Goal: Information Seeking & Learning: Learn about a topic

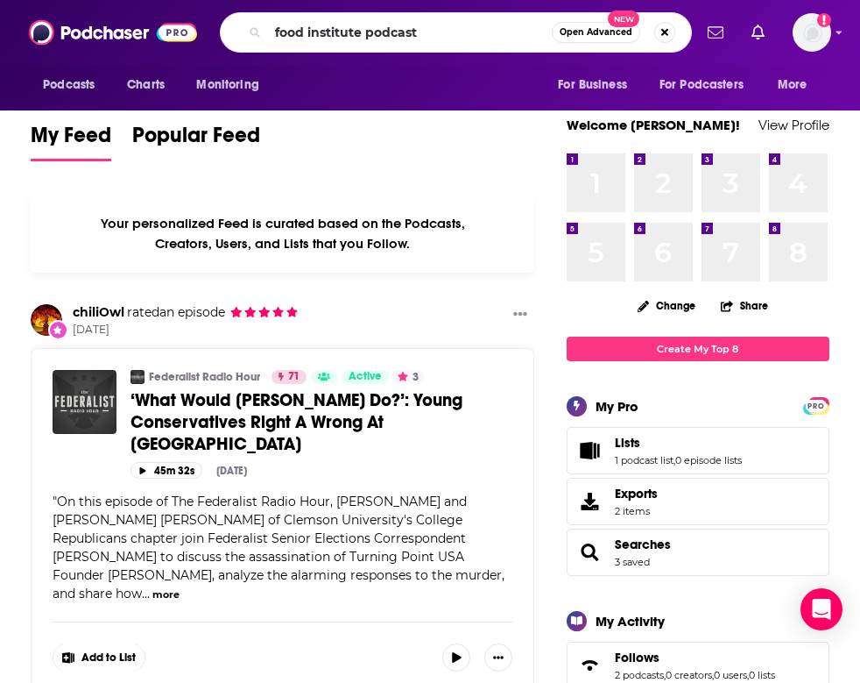
type input "food institute podcast"
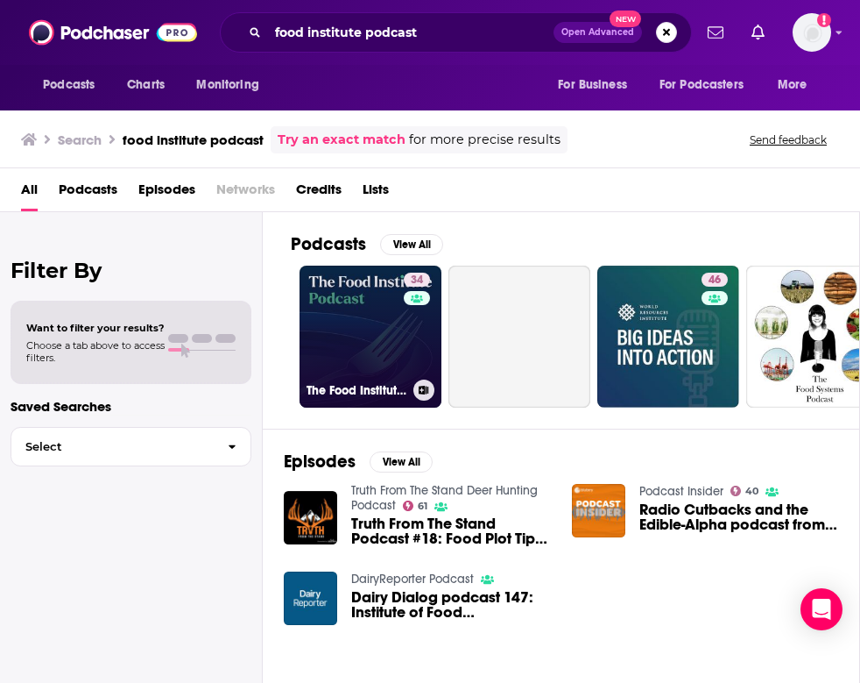
click at [345, 329] on link "34 The Food Institute Podcast" at bounding box center [371, 337] width 142 height 142
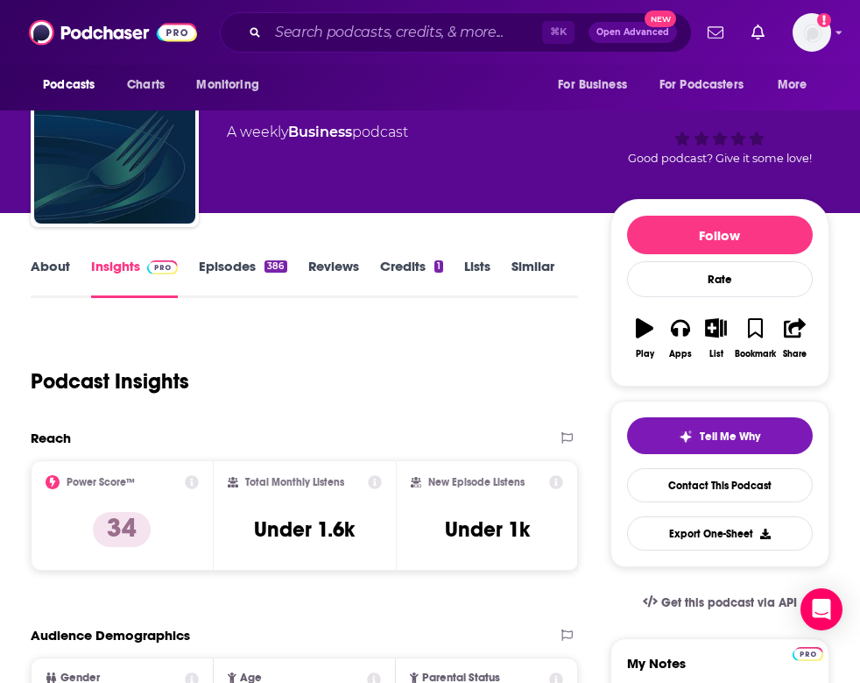
scroll to position [75, 0]
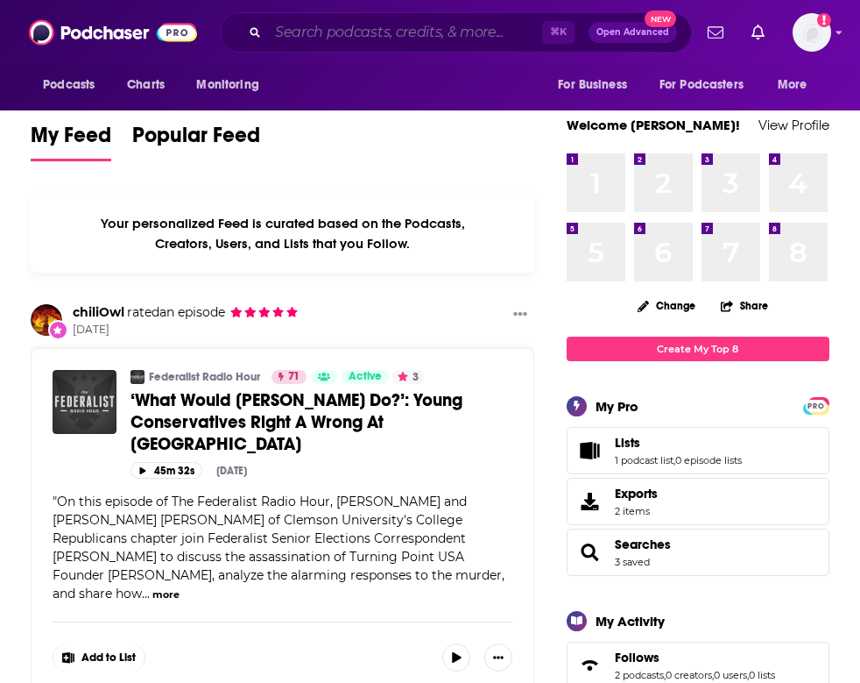
click at [336, 37] on input "Search podcasts, credits, & more..." at bounding box center [405, 32] width 274 height 28
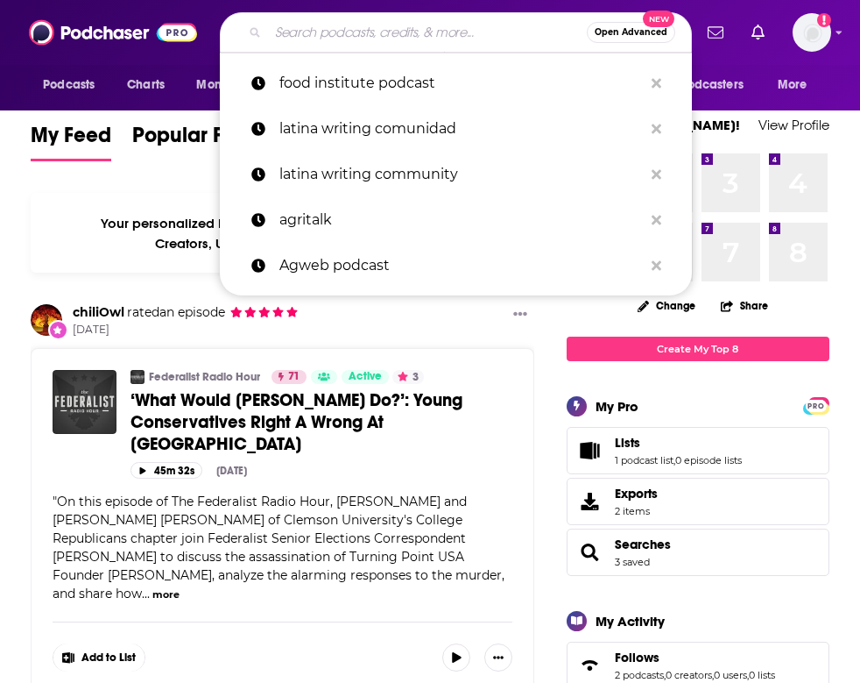
paste input "AgTech...So What?"
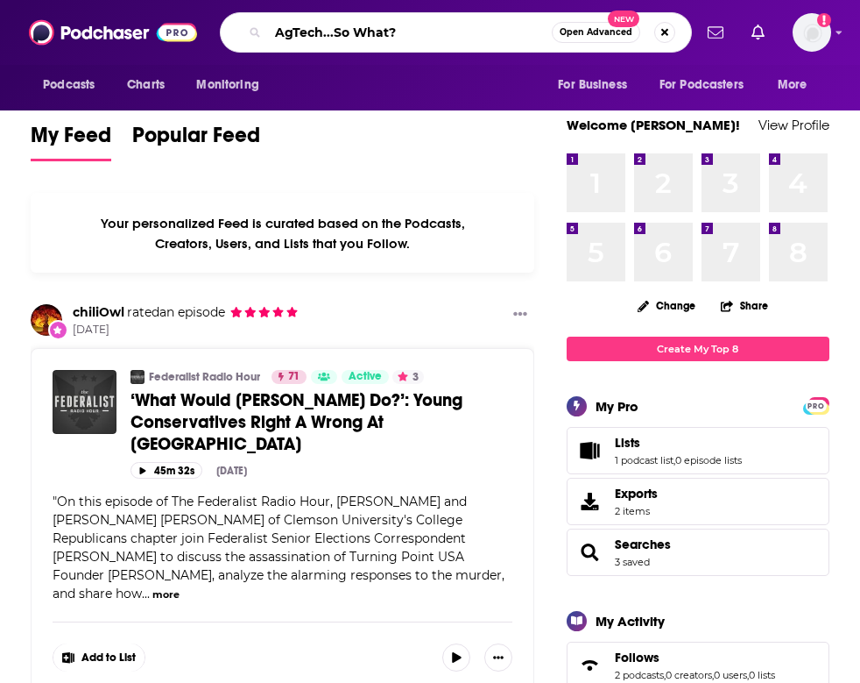
type input "AgTech...So What?"
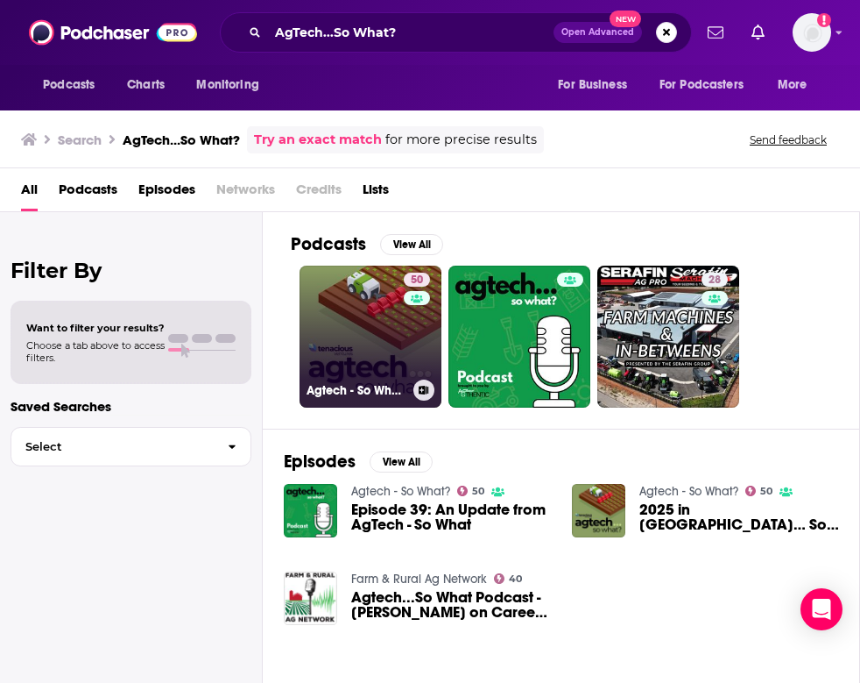
click at [353, 330] on link "50 Agtech - So What?" at bounding box center [371, 337] width 142 height 142
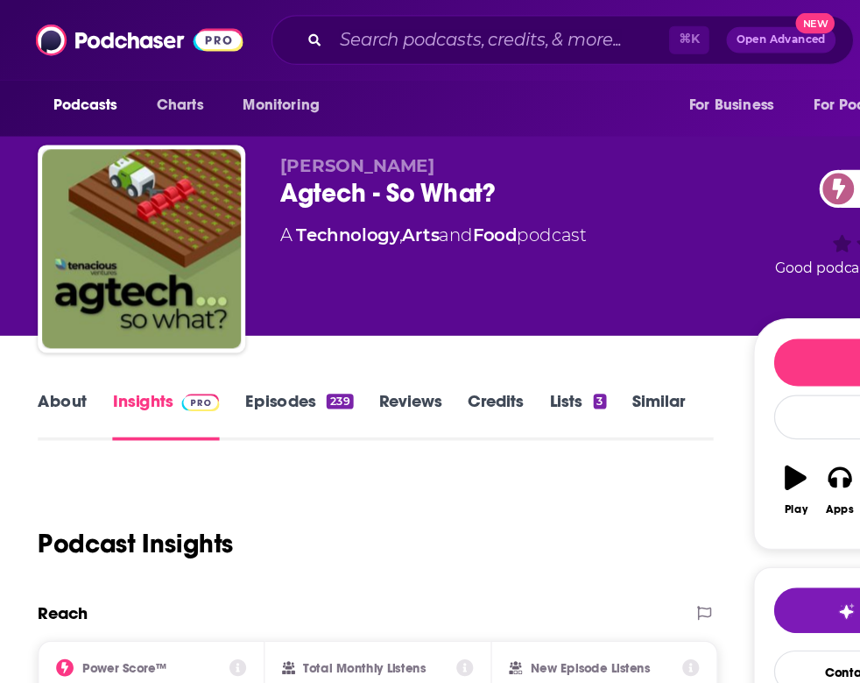
click at [230, 327] on link "Episodes 239" at bounding box center [242, 336] width 87 height 40
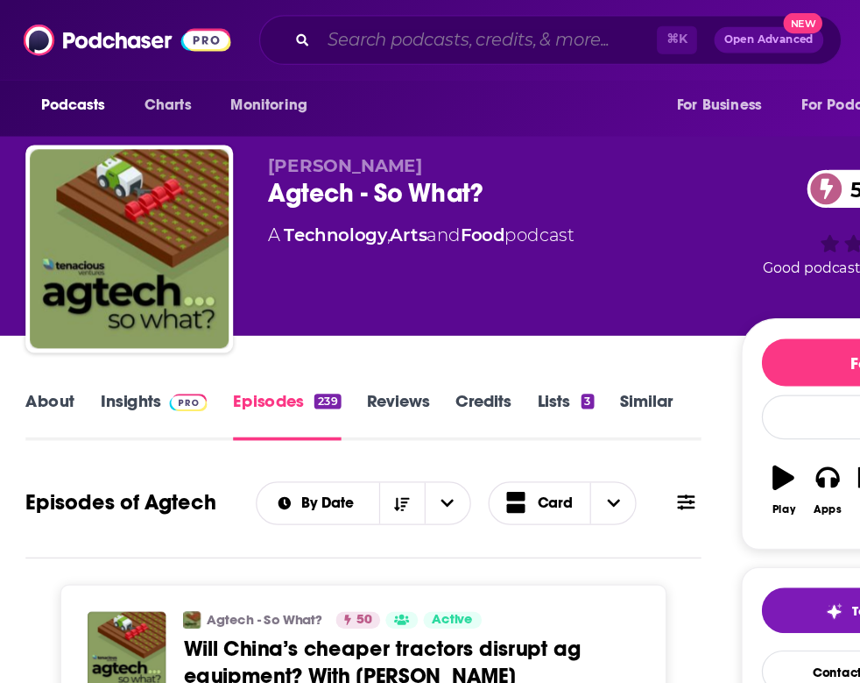
click at [291, 35] on input "Search podcasts, credits, & more..." at bounding box center [405, 32] width 274 height 28
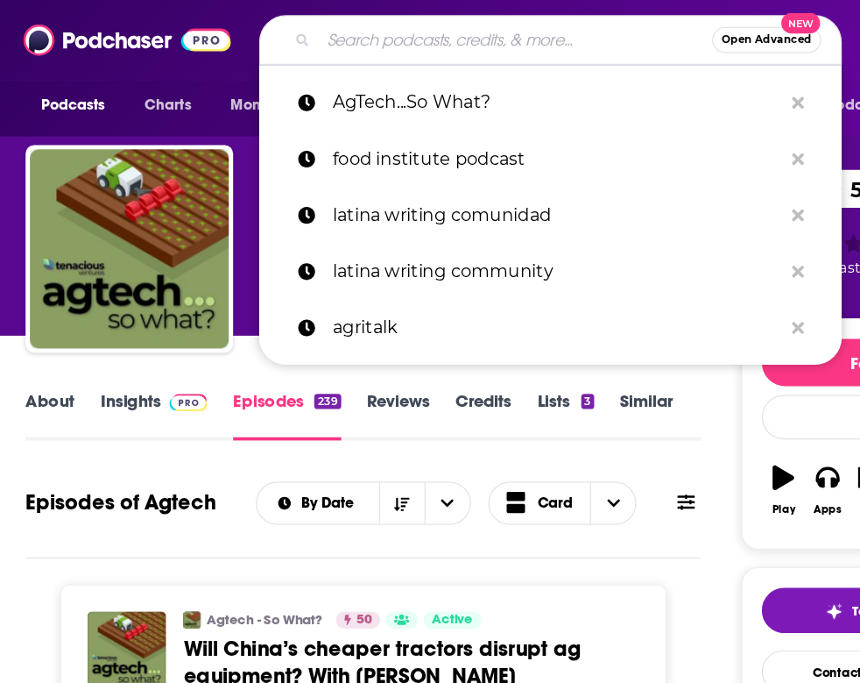
paste input "Future of Agriculture"
type input "Future of Agriculture"
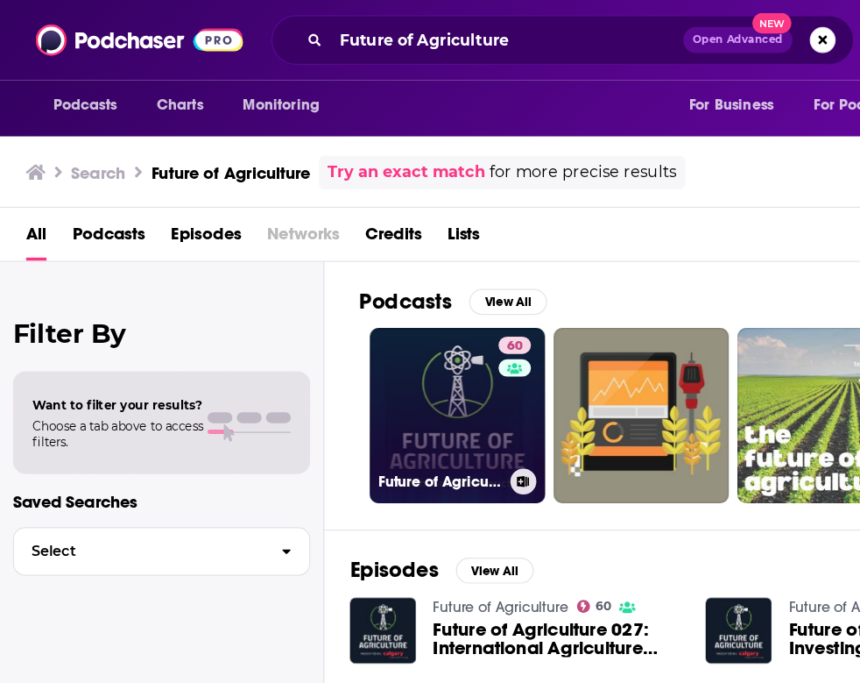
click at [389, 302] on link "60 Future of Agriculture" at bounding box center [371, 337] width 142 height 142
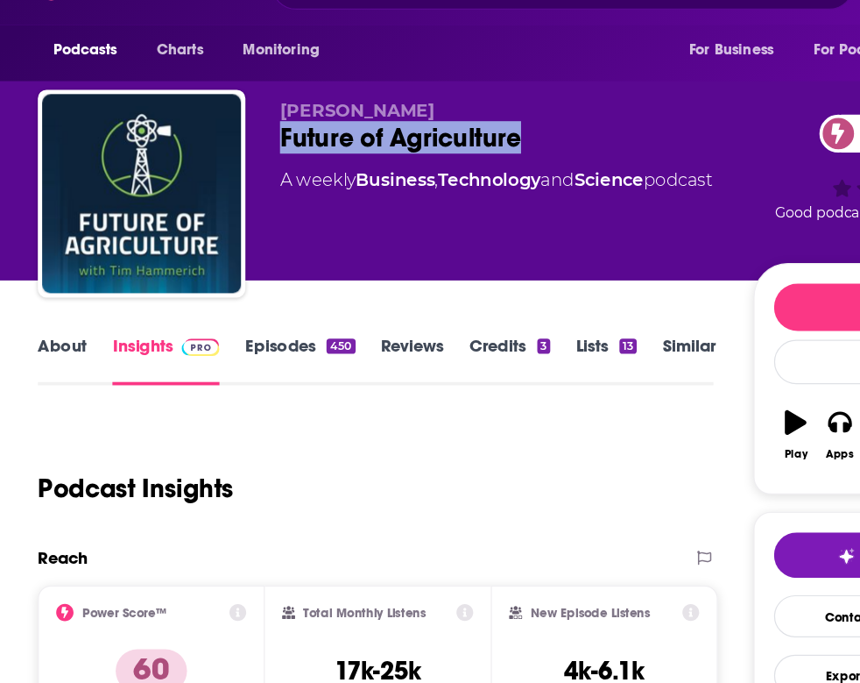
drag, startPoint x: 223, startPoint y: 111, endPoint x: 423, endPoint y: 105, distance: 199.9
click at [423, 117] on div "Tim Hammerich Future of Agriculture 60 A weekly Business , Technology and Scien…" at bounding box center [430, 204] width 799 height 175
copy h2 "Future of Agriculture"
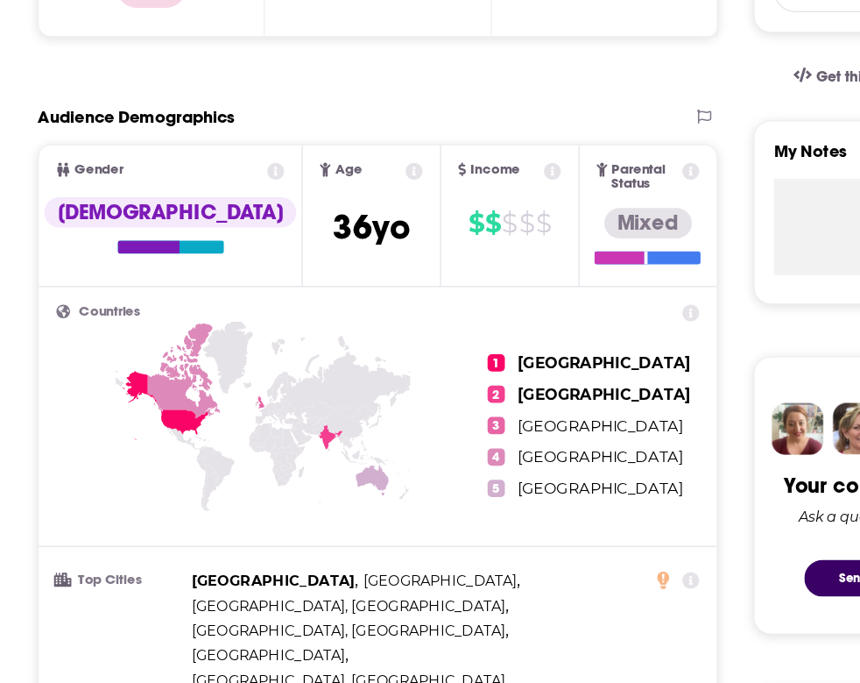
scroll to position [487, 0]
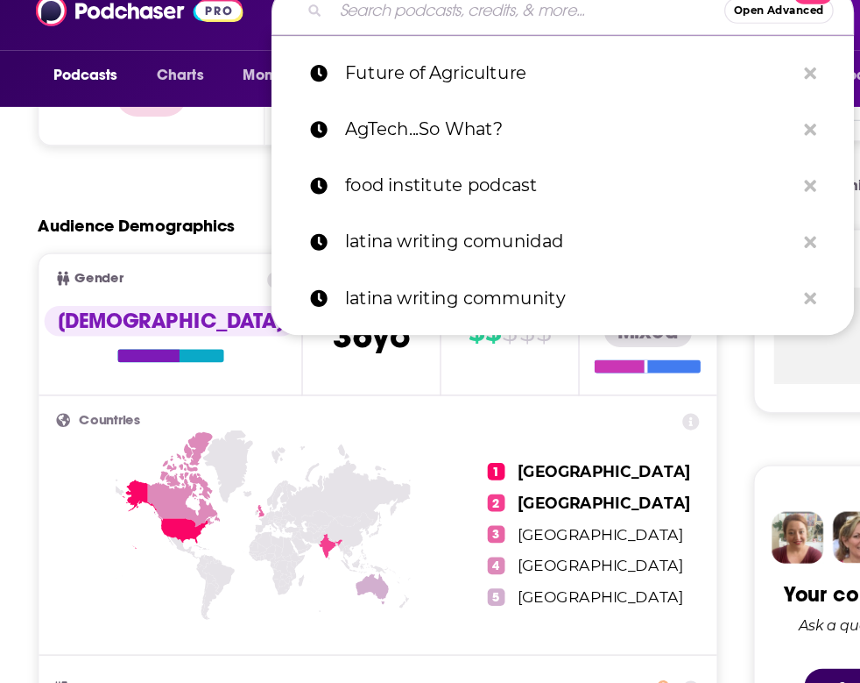
click at [304, 18] on input "Search podcasts, credits, & more..." at bounding box center [427, 32] width 319 height 28
paste input "Upstream Ag Insights"
type input "Upstream Ag Insights"
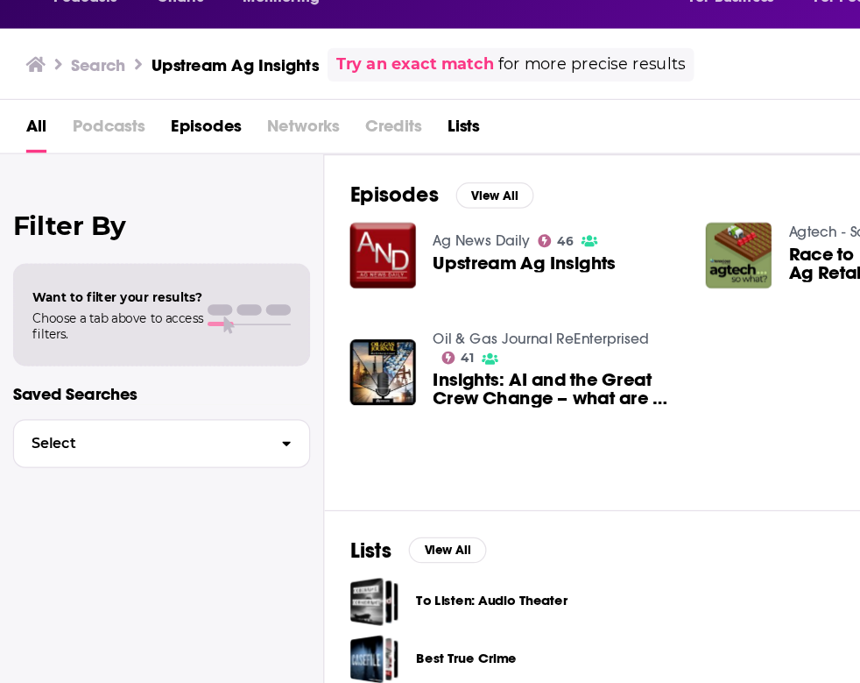
scroll to position [2, 1]
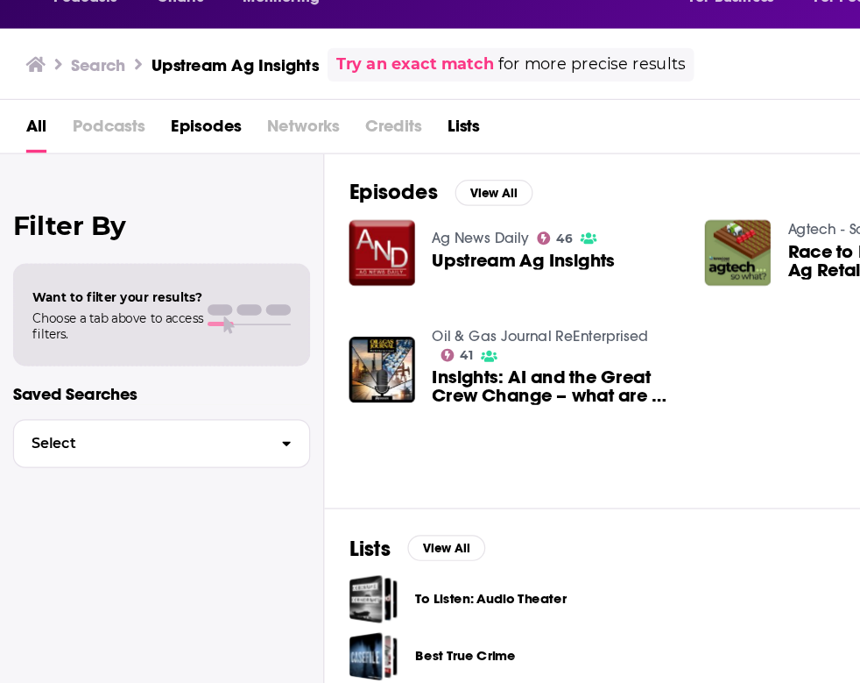
click at [314, 266] on img "Upstream Ag Insights" at bounding box center [309, 292] width 53 height 53
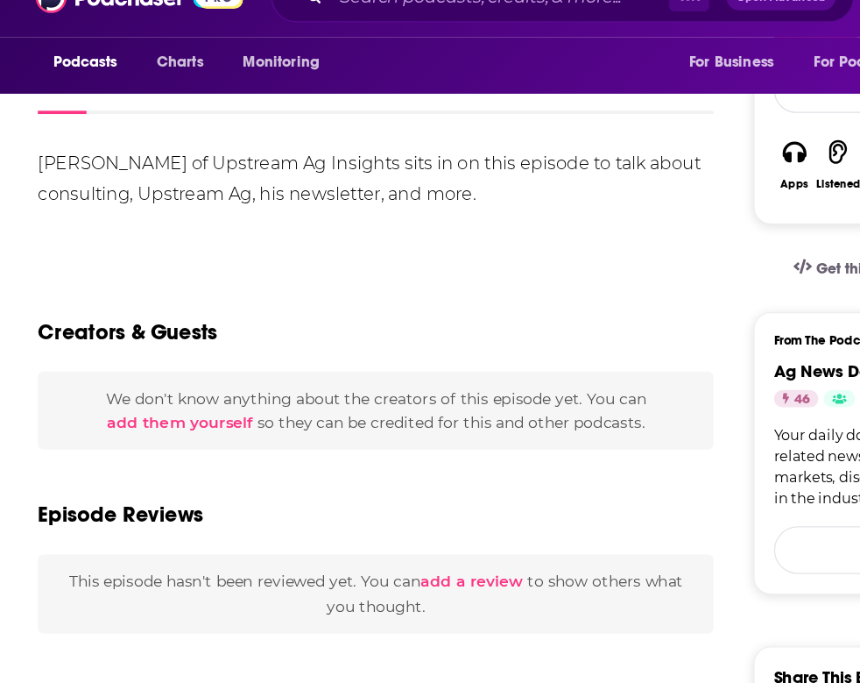
scroll to position [232, 0]
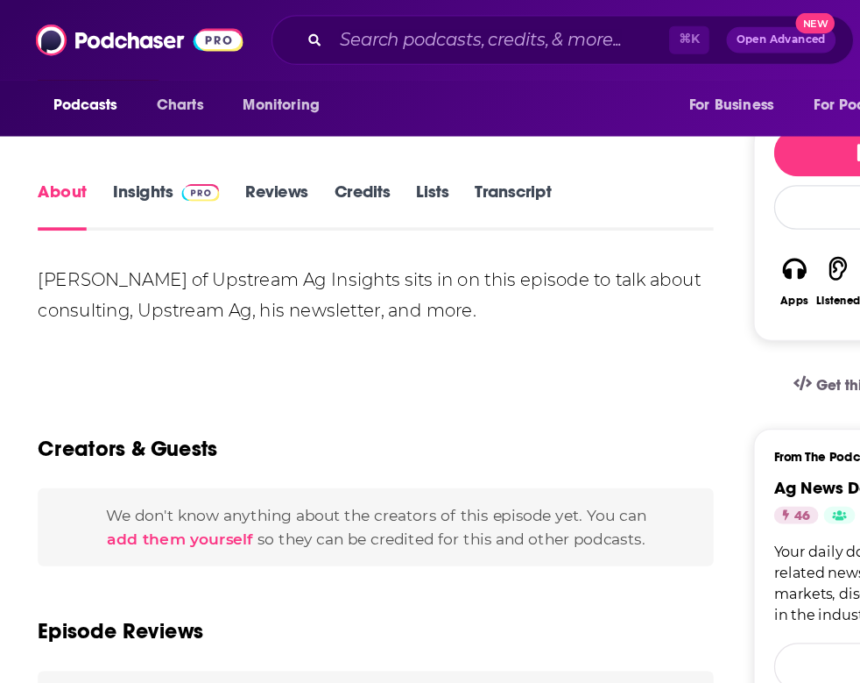
click at [124, 168] on link "Insights" at bounding box center [134, 166] width 87 height 40
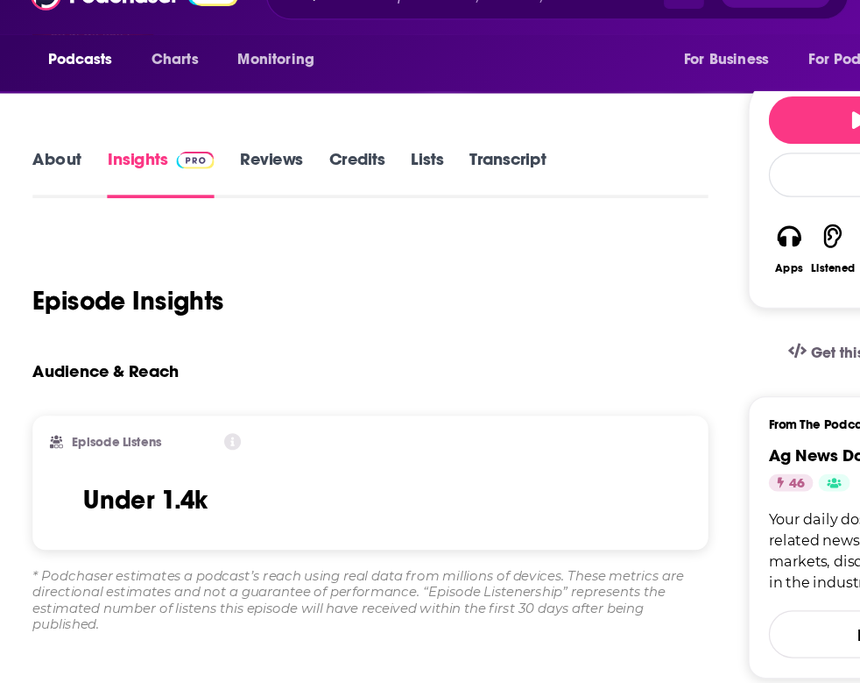
scroll to position [67, 0]
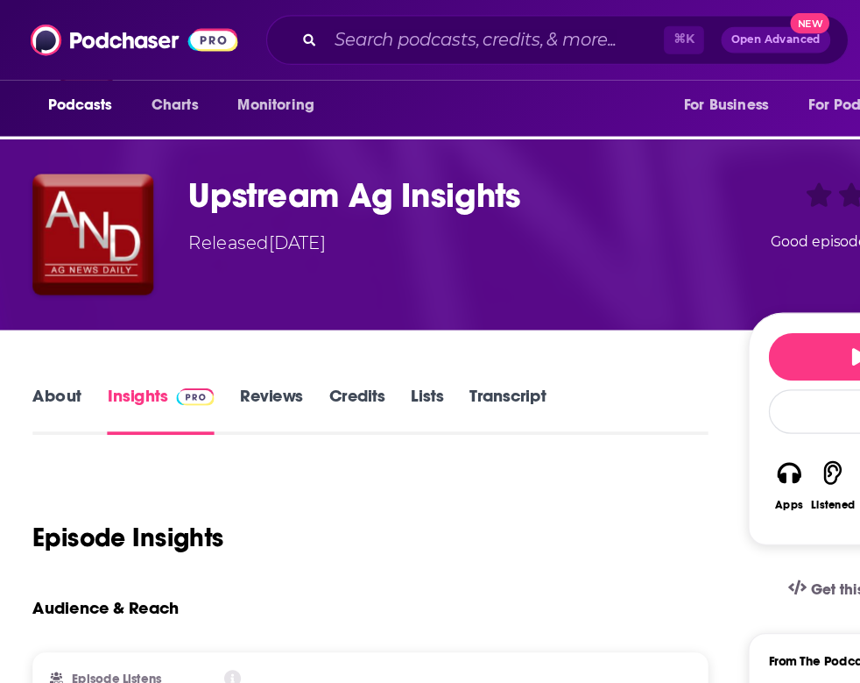
click at [209, 322] on link "Reviews" at bounding box center [224, 332] width 51 height 40
